Goal: Transaction & Acquisition: Purchase product/service

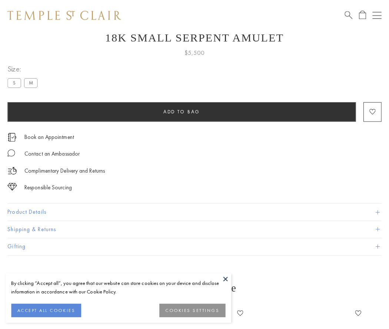
scroll to position [29, 0]
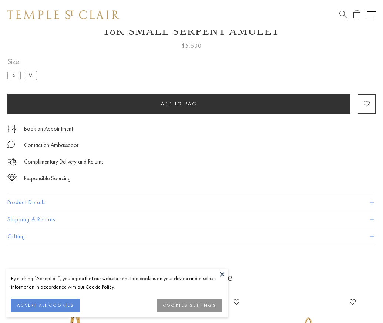
click at [179, 104] on span "Add to bag" at bounding box center [179, 104] width 36 height 6
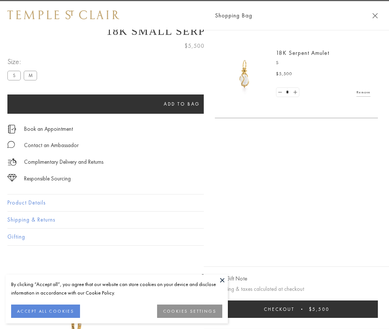
click at [301, 309] on button "Checkout $5,500" at bounding box center [296, 308] width 163 height 17
